Goal: Transaction & Acquisition: Book appointment/travel/reservation

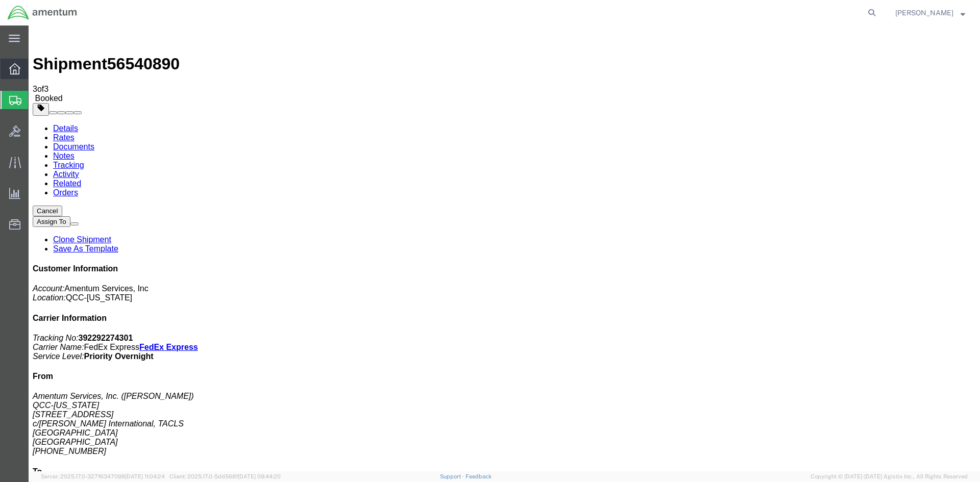
click at [35, 66] on span "Overview" at bounding box center [31, 69] width 7 height 20
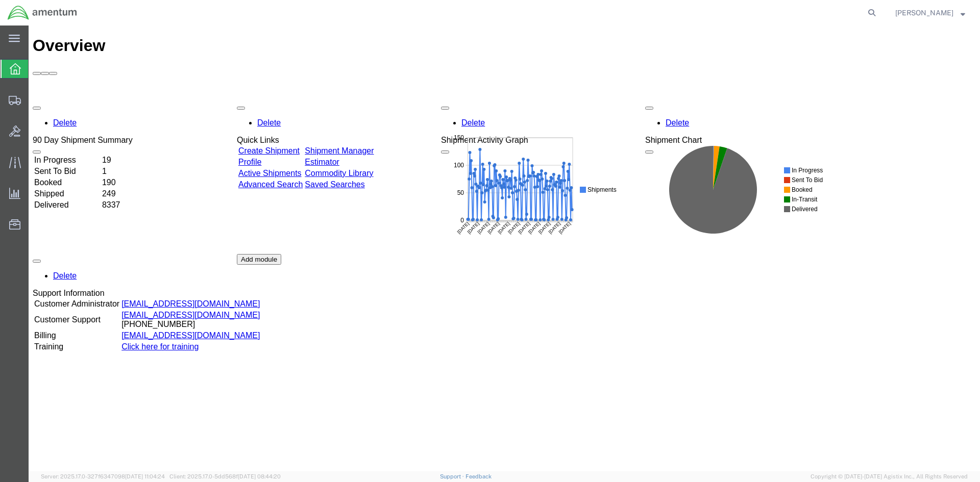
click at [360, 101] on div "Delete 90 Day Shipment Summary In Progress 19 Sent To Bid 1 Booked 190 Shipped …" at bounding box center [504, 254] width 943 height 306
click at [368, 146] on link "Shipment Manager" at bounding box center [339, 150] width 69 height 9
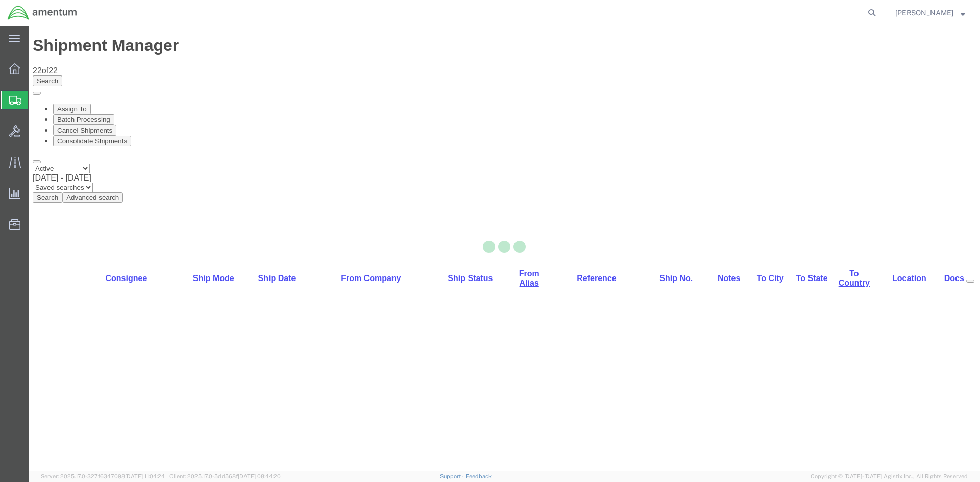
select select "42668"
select select "42732"
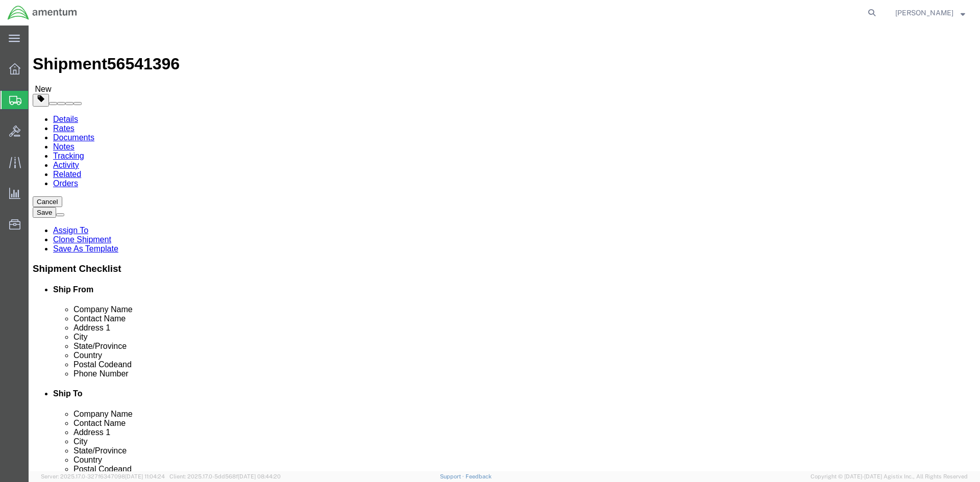
click button "Rate Shipment"
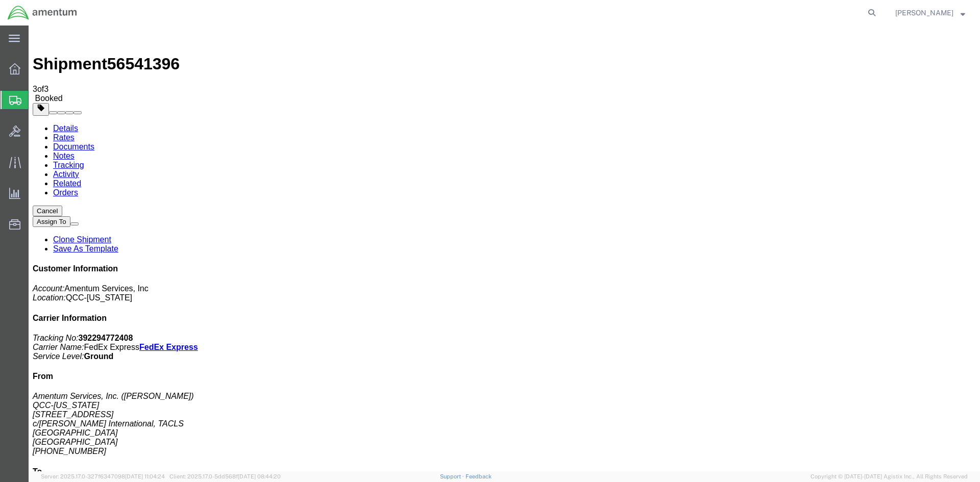
drag, startPoint x: 363, startPoint y: 181, endPoint x: 413, endPoint y: 179, distance: 50.6
copy td "392294772408"
drag, startPoint x: 425, startPoint y: 180, endPoint x: 29, endPoint y: 211, distance: 397.2
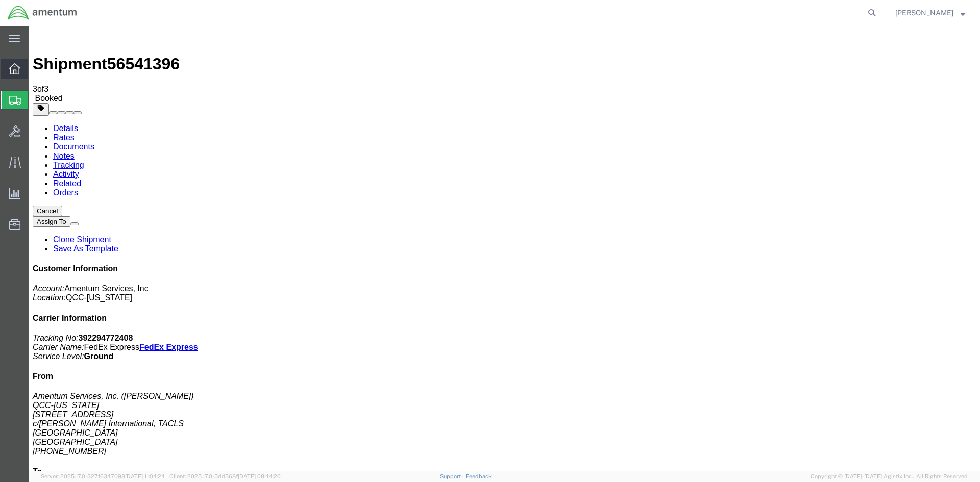
click at [30, 69] on span "Overview" at bounding box center [31, 69] width 7 height 20
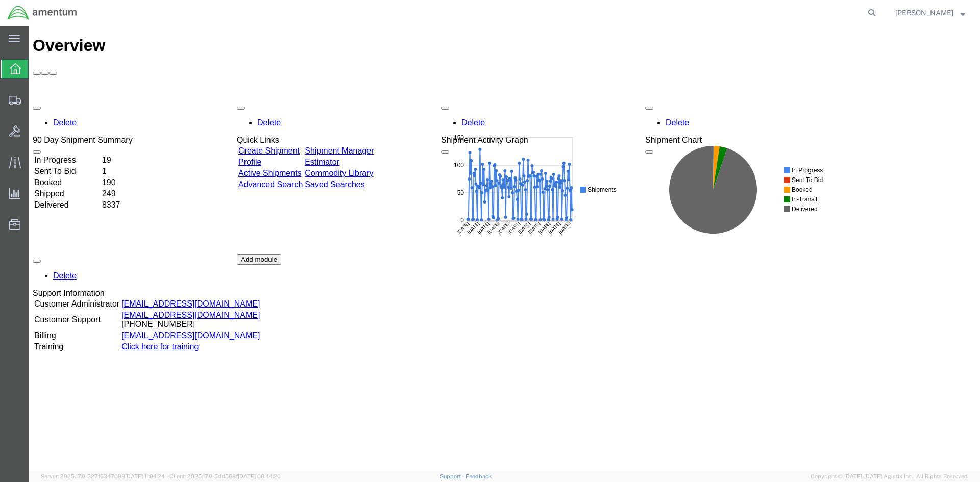
click at [354, 146] on link "Shipment Manager" at bounding box center [339, 150] width 69 height 9
